Goal: Task Accomplishment & Management: Manage account settings

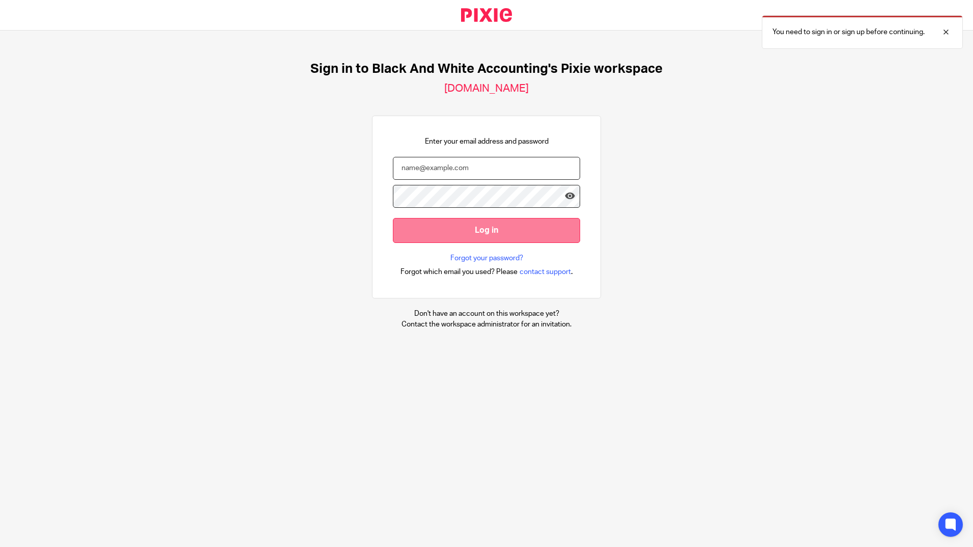
type input "[PERSON_NAME][EMAIL_ADDRESS][DOMAIN_NAME][PERSON_NAME]"
click at [462, 232] on input "Log in" at bounding box center [486, 230] width 187 height 25
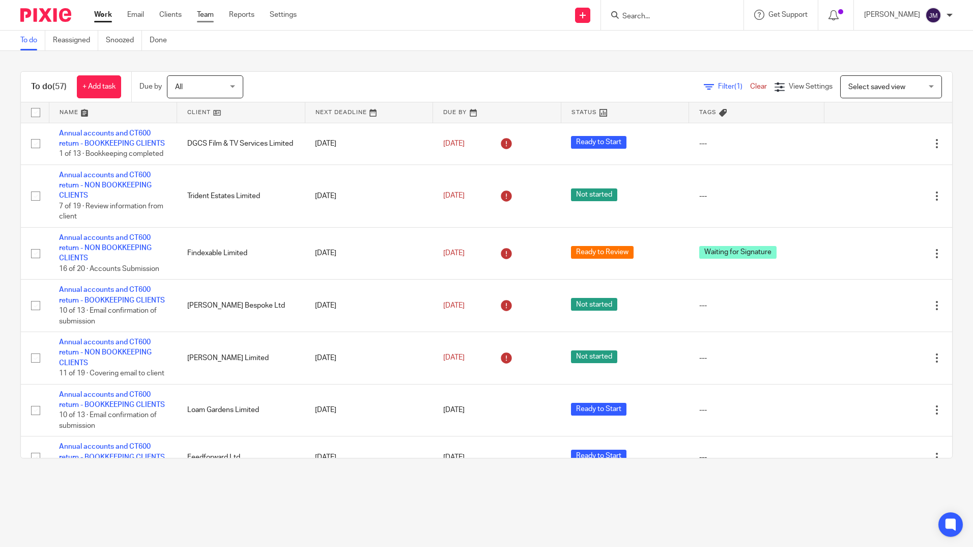
click at [205, 17] on link "Team" at bounding box center [205, 15] width 17 height 10
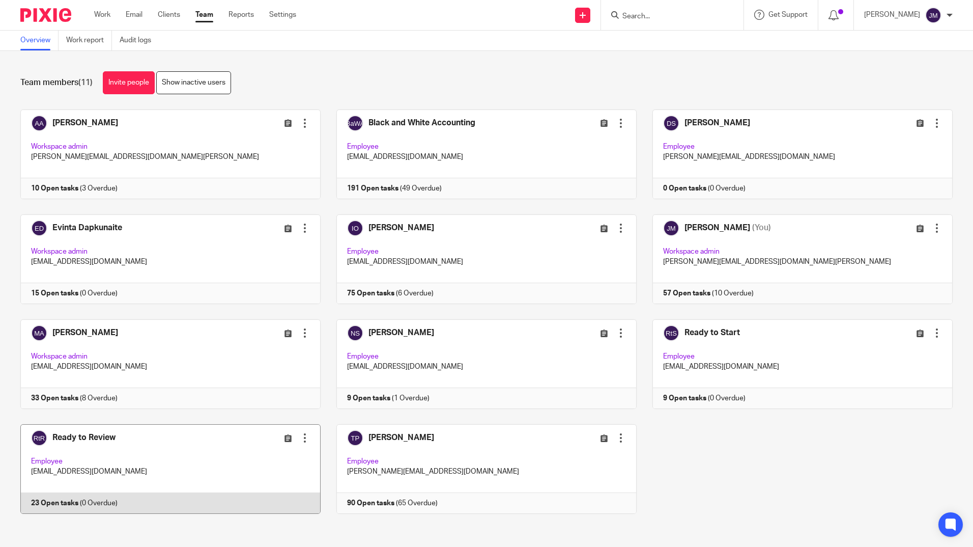
click at [129, 441] on link at bounding box center [163, 469] width 316 height 90
